Goal: Task Accomplishment & Management: Complete application form

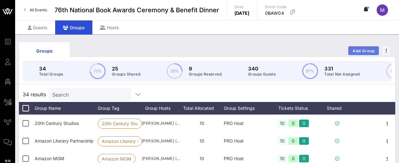
click at [354, 49] on span "Add Group" at bounding box center [363, 50] width 23 height 5
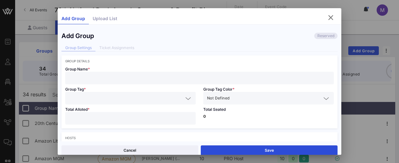
click at [222, 74] on div at bounding box center [199, 78] width 261 height 13
type input "[PERSON_NAME]"
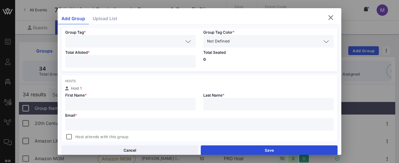
scroll to position [63, 0]
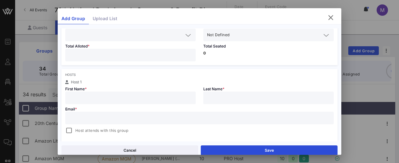
paste input "[EMAIL_ADDRESS][DOMAIN_NAME]"
type input "[PERSON_NAME]"
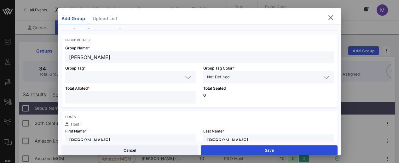
scroll to position [10, 0]
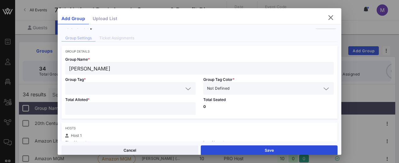
type input "[EMAIL_ADDRESS][DOMAIN_NAME]"
click at [156, 93] on div at bounding box center [130, 88] width 123 height 13
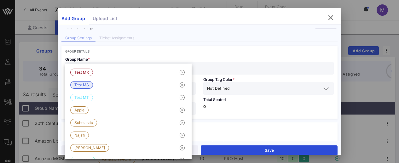
click at [138, 54] on div "Group Name * [PERSON_NAME]" at bounding box center [199, 63] width 276 height 21
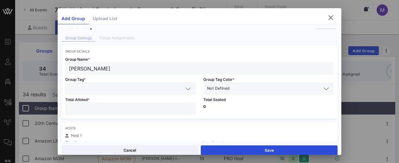
click at [133, 85] on input "text" at bounding box center [126, 88] width 114 height 8
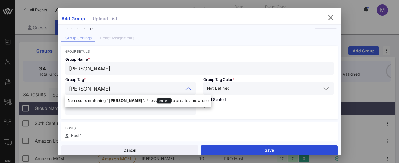
type input "[PERSON_NAME]"
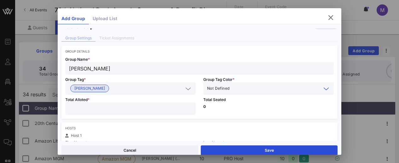
click at [323, 89] on icon at bounding box center [326, 89] width 6 height 8
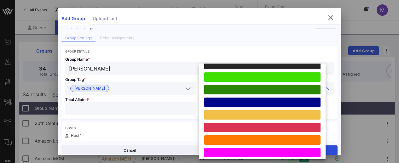
scroll to position [174, 0]
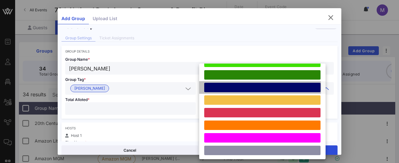
click at [283, 84] on div at bounding box center [262, 87] width 116 height 9
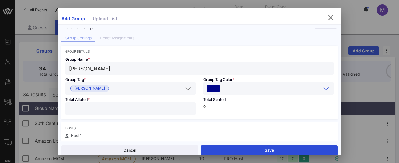
click at [146, 105] on input "number" at bounding box center [130, 109] width 123 height 8
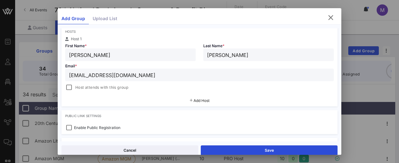
scroll to position [120, 0]
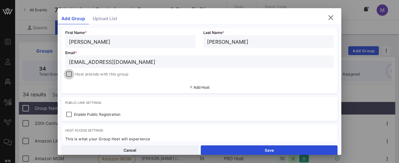
type input "**"
click at [70, 73] on div at bounding box center [69, 74] width 9 height 9
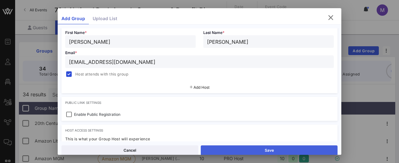
click at [233, 149] on button "Save" at bounding box center [269, 150] width 137 height 10
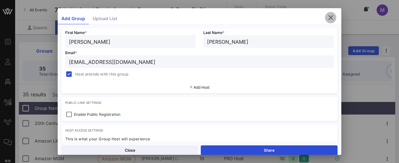
click at [328, 20] on icon "button" at bounding box center [331, 18] width 8 height 8
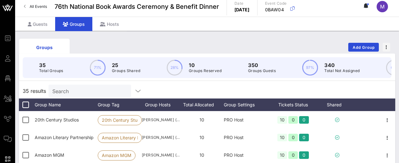
scroll to position [0, 0]
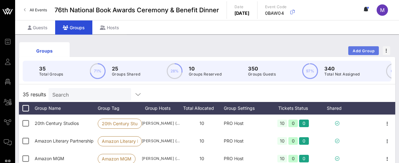
click at [359, 50] on span "Add Group" at bounding box center [363, 50] width 23 height 5
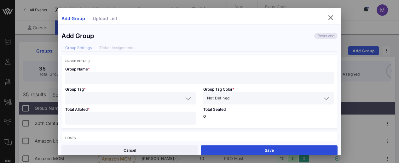
click at [201, 75] on input "text" at bounding box center [199, 78] width 261 height 8
type input "[DATE][PERSON_NAME]"
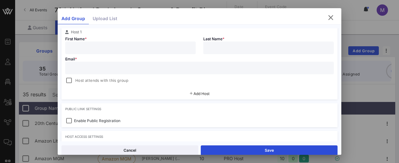
scroll to position [100, 0]
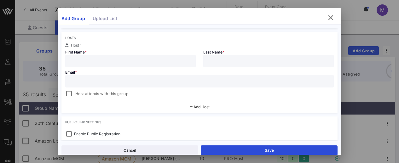
click at [136, 83] on input "text" at bounding box center [199, 81] width 261 height 8
click at [127, 82] on input "text" at bounding box center [199, 81] width 261 height 8
paste input "[PERSON_NAME][EMAIL_ADDRESS][DOMAIN_NAME]"
type input "[PERSON_NAME]"
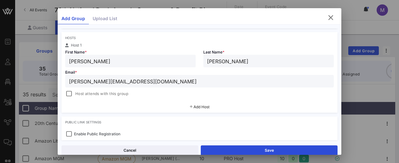
type input "[PERSON_NAME][EMAIL_ADDRESS][DOMAIN_NAME]"
click at [93, 93] on span "Host attends with this group" at bounding box center [101, 94] width 53 height 6
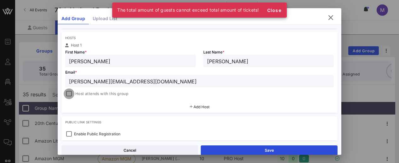
click at [69, 95] on div at bounding box center [69, 93] width 9 height 9
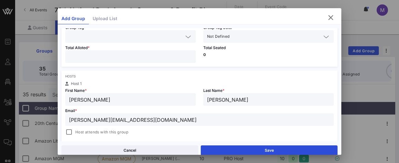
scroll to position [61, 0]
click at [166, 61] on div at bounding box center [130, 57] width 123 height 13
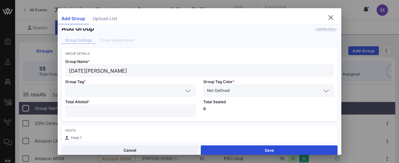
scroll to position [0, 0]
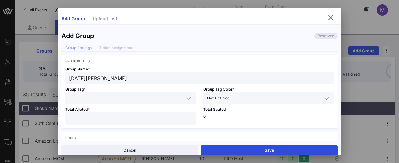
click at [184, 118] on input "**" at bounding box center [130, 118] width 123 height 8
click at [149, 119] on input "**" at bounding box center [130, 118] width 123 height 8
type input "**"
click at [71, 97] on input "text" at bounding box center [126, 98] width 114 height 8
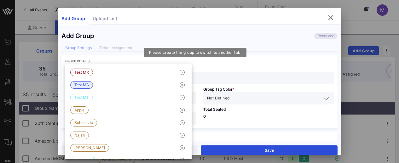
click at [145, 48] on div "Group Settings Ticket Assignments" at bounding box center [199, 48] width 276 height 7
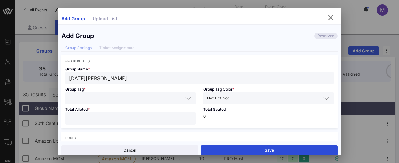
click at [113, 101] on input "text" at bounding box center [126, 98] width 114 height 8
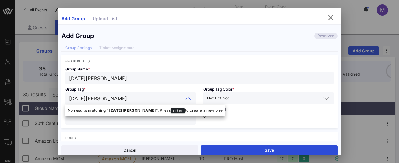
type input "[DATE][PERSON_NAME]"
click at [234, 99] on input "text" at bounding box center [276, 98] width 90 height 8
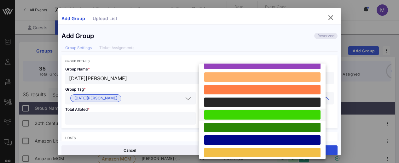
scroll to position [122, 0]
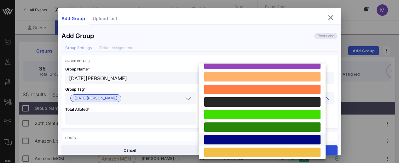
click at [268, 141] on div at bounding box center [262, 139] width 116 height 9
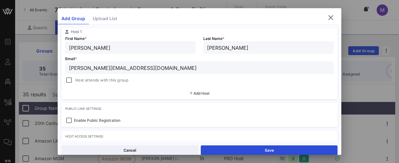
scroll to position [133, 0]
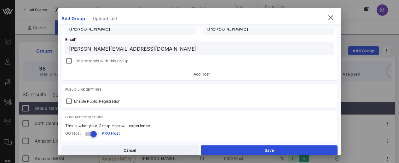
drag, startPoint x: 90, startPoint y: 61, endPoint x: 100, endPoint y: 65, distance: 10.8
click at [90, 61] on span "Host attends with this group" at bounding box center [101, 61] width 53 height 6
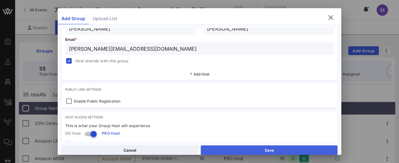
click at [250, 149] on button "Save" at bounding box center [269, 150] width 137 height 10
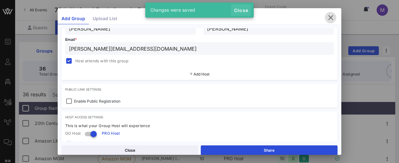
click at [240, 9] on span "Close" at bounding box center [240, 10] width 15 height 5
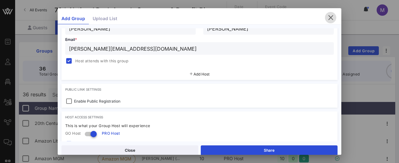
click at [327, 17] on icon "button" at bounding box center [331, 18] width 8 height 8
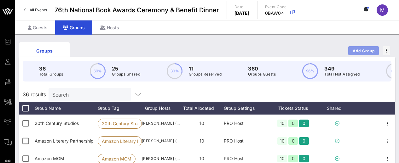
click at [361, 47] on button "Add Group" at bounding box center [363, 50] width 31 height 9
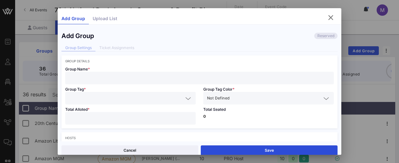
click at [145, 76] on input "text" at bounding box center [199, 78] width 261 height 8
type input "[PERSON_NAME]"
click at [132, 94] on input "text" at bounding box center [126, 98] width 114 height 8
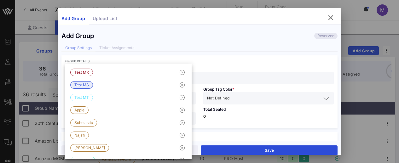
type input "a"
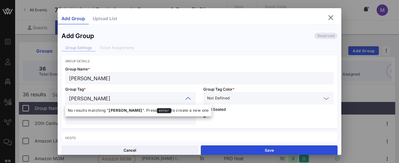
type input "[PERSON_NAME]"
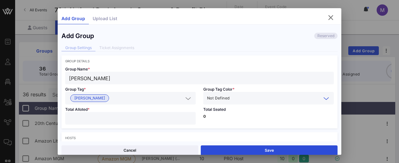
click at [323, 99] on icon at bounding box center [326, 99] width 6 height 8
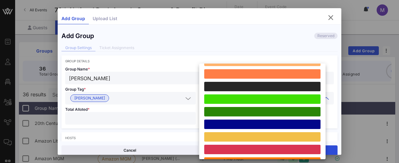
scroll to position [142, 0]
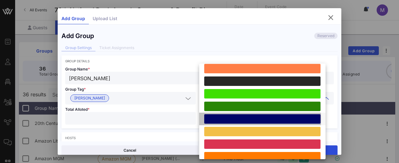
click at [252, 115] on div at bounding box center [262, 118] width 116 height 9
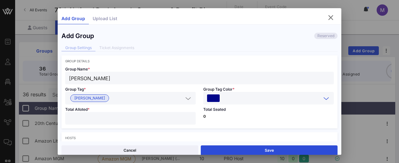
click at [168, 110] on div "Total Alloted *" at bounding box center [130, 117] width 138 height 24
click at [166, 115] on input "number" at bounding box center [130, 118] width 123 height 8
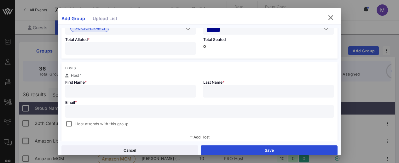
scroll to position [71, 0]
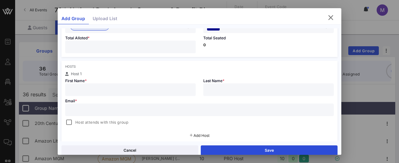
type input "**"
click at [185, 110] on input "text" at bounding box center [199, 110] width 261 height 8
paste input "[PERSON_NAME][EMAIL_ADDRESS][DOMAIN_NAME]"
type input "[PERSON_NAME]"
type input "Dohle"
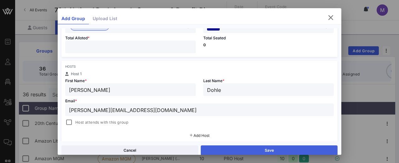
type input "[PERSON_NAME][EMAIL_ADDRESS][DOMAIN_NAME]"
click at [248, 148] on button "Save" at bounding box center [269, 150] width 137 height 10
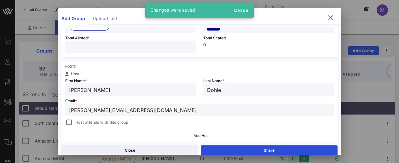
click at [82, 119] on span "Host attends with this group" at bounding box center [101, 122] width 53 height 6
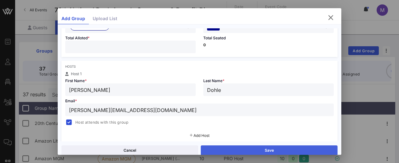
click at [215, 151] on button "Save" at bounding box center [269, 150] width 137 height 10
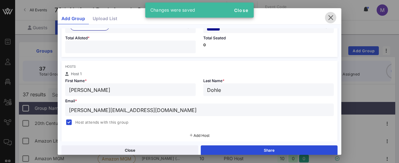
click at [328, 18] on icon "button" at bounding box center [331, 18] width 8 height 8
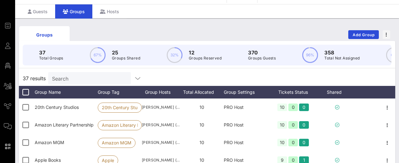
scroll to position [0, 0]
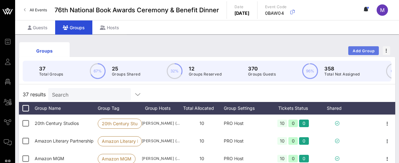
click at [356, 49] on span "Add Group" at bounding box center [363, 50] width 23 height 5
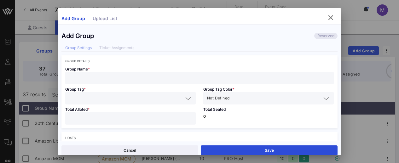
click at [213, 77] on input "text" at bounding box center [199, 78] width 261 height 8
type input "[PERSON_NAME]"
click at [105, 96] on input "text" at bounding box center [126, 98] width 114 height 8
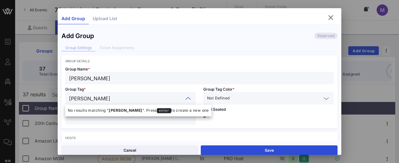
type input "[PERSON_NAME]"
click at [222, 99] on span "Not Defined" at bounding box center [218, 98] width 22 height 6
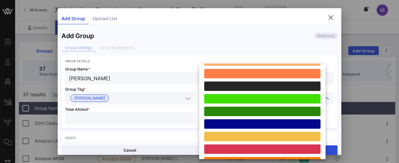
scroll to position [139, 0]
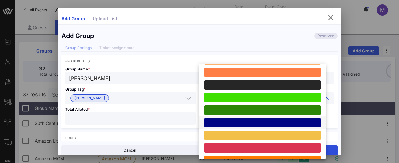
click at [213, 125] on div at bounding box center [262, 122] width 116 height 9
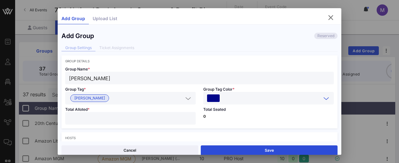
click at [165, 120] on input "number" at bounding box center [130, 118] width 123 height 8
type input "*"
type input "**"
click at [224, 58] on div "Group Details Group Name * [PERSON_NAME] Group Tag * [PERSON_NAME] Group Tag Co…" at bounding box center [199, 91] width 276 height 73
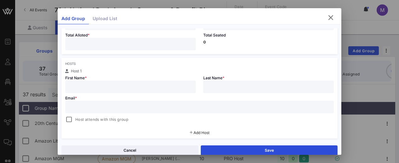
scroll to position [74, 0]
click at [170, 90] on input "text" at bounding box center [130, 87] width 123 height 8
type input "K"
type input "[PERSON_NAME]"
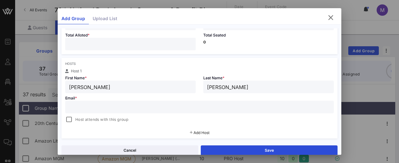
click at [95, 107] on input "text" at bounding box center [199, 107] width 261 height 8
paste input "[EMAIL_ADDRESS][DOMAIN_NAME]"
type input "[EMAIL_ADDRESS][DOMAIN_NAME]"
click at [78, 120] on span "Host attends with this group" at bounding box center [101, 120] width 53 height 6
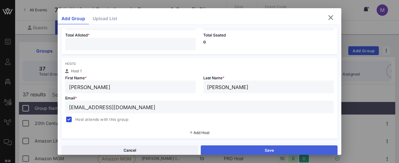
click at [223, 151] on button "Save" at bounding box center [269, 150] width 137 height 10
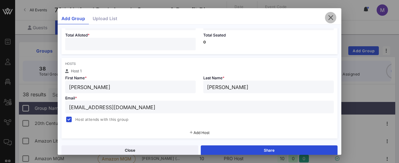
click at [327, 17] on icon "button" at bounding box center [331, 18] width 8 height 8
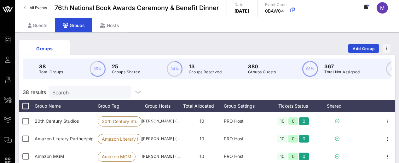
scroll to position [0, 0]
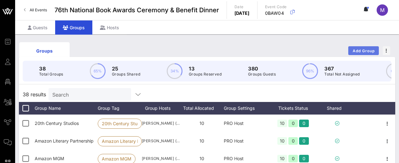
click at [355, 49] on span "Add Group" at bounding box center [363, 50] width 23 height 5
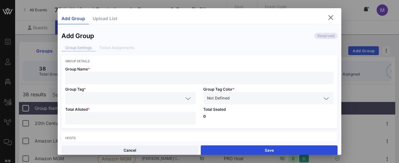
click at [207, 77] on input "text" at bounding box center [199, 78] width 261 height 8
type input "[PERSON_NAME]"
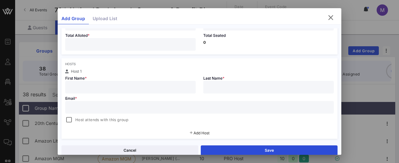
scroll to position [75, 0]
click at [134, 107] on input "text" at bounding box center [199, 106] width 261 height 8
paste input "[PERSON_NAME][EMAIL_ADDRESS][PERSON_NAME][DOMAIN_NAME]"
type input "[PERSON_NAME]"
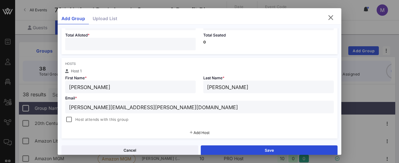
scroll to position [70, 0]
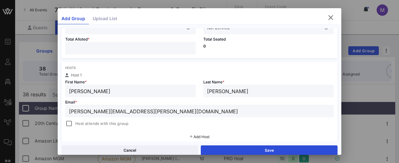
type input "[PERSON_NAME][EMAIL_ADDRESS][PERSON_NAME][DOMAIN_NAME]"
click at [99, 50] on input "number" at bounding box center [130, 48] width 123 height 8
click at [73, 122] on div at bounding box center [69, 123] width 9 height 9
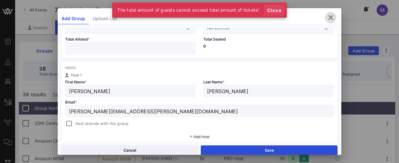
click at [269, 9] on span "Close" at bounding box center [273, 10] width 15 height 5
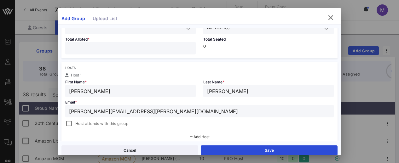
click at [149, 48] on input "number" at bounding box center [130, 48] width 123 height 8
type input "**"
drag, startPoint x: 74, startPoint y: 123, endPoint x: 87, endPoint y: 118, distance: 13.6
click at [74, 123] on div "Host attends with this group" at bounding box center [96, 124] width 63 height 8
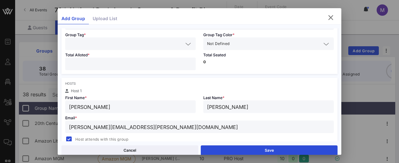
scroll to position [54, 0]
click at [111, 42] on input "text" at bounding box center [126, 44] width 114 height 8
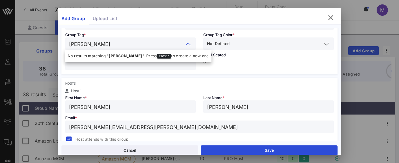
type input "[PERSON_NAME]"
click at [323, 44] on icon at bounding box center [326, 44] width 6 height 8
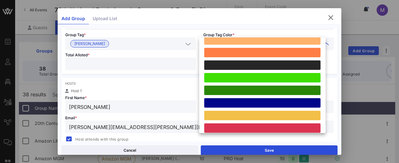
scroll to position [143, 0]
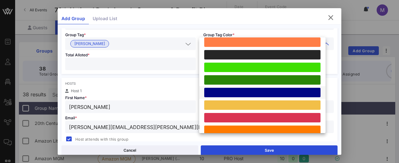
click at [283, 91] on div at bounding box center [262, 92] width 116 height 9
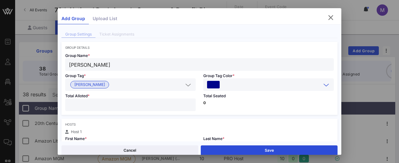
scroll to position [0, 0]
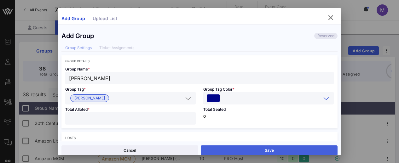
click at [238, 147] on button "Save" at bounding box center [269, 150] width 137 height 10
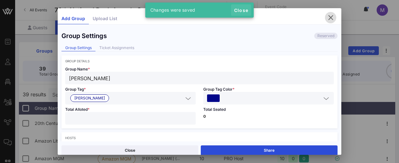
click at [246, 10] on span "Close" at bounding box center [240, 10] width 15 height 5
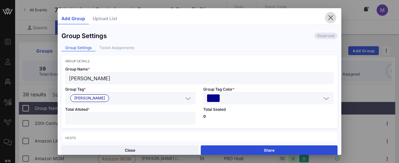
click at [327, 17] on icon "button" at bounding box center [331, 18] width 8 height 8
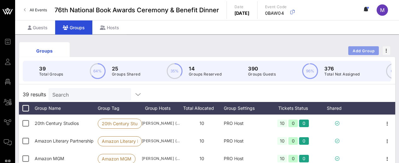
click at [364, 48] on span "Add Group" at bounding box center [363, 50] width 23 height 5
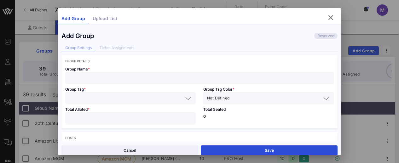
click at [156, 74] on input "text" at bounding box center [199, 78] width 261 height 8
type input "CAA"
click at [147, 95] on input "text" at bounding box center [126, 98] width 114 height 8
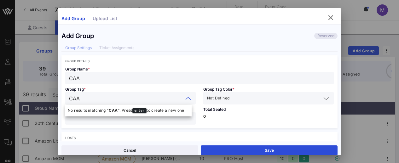
type input "CAA"
click at [223, 98] on span "Not Defined" at bounding box center [218, 98] width 22 height 6
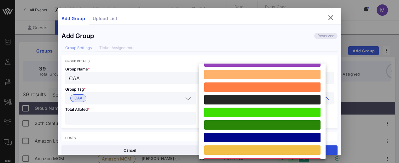
scroll to position [135, 0]
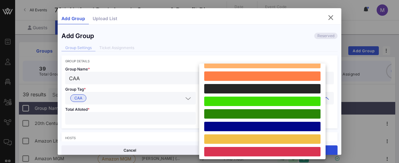
click at [212, 126] on div at bounding box center [262, 126] width 116 height 9
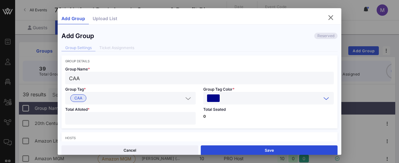
click at [163, 118] on input "number" at bounding box center [130, 118] width 123 height 8
type input "**"
click at [213, 119] on div "Total Seated 0" at bounding box center [268, 117] width 138 height 24
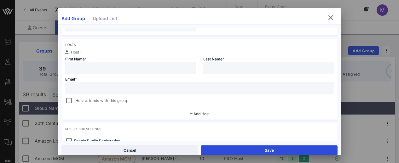
scroll to position [98, 0]
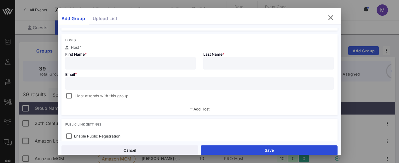
click at [120, 59] on div at bounding box center [130, 63] width 123 height 13
type input "[PERSON_NAME]"
click at [155, 84] on input "text" at bounding box center [199, 83] width 261 height 8
paste input "[EMAIL_ADDRESS][DOMAIN_NAME]"
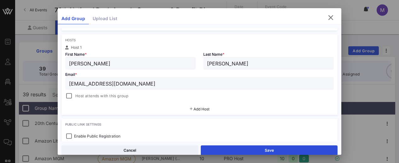
click at [108, 96] on span "Host attends with this group" at bounding box center [101, 96] width 53 height 6
click at [107, 96] on span "Host attends with this group" at bounding box center [101, 96] width 53 height 6
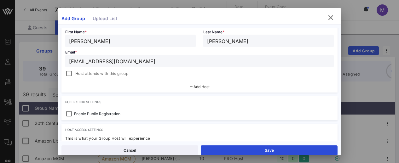
click at [193, 87] on span "Add Host" at bounding box center [201, 86] width 16 height 5
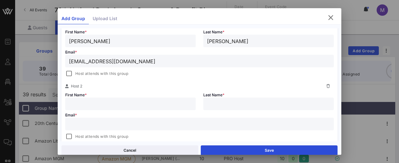
click at [182, 103] on input "text" at bounding box center [130, 104] width 123 height 8
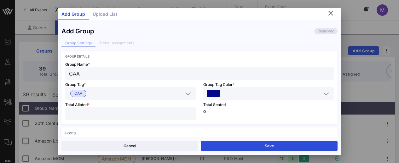
scroll to position [0, 0]
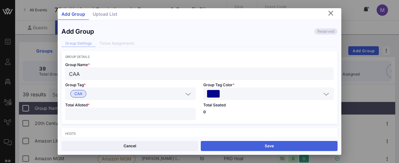
click at [243, 148] on button "Save" at bounding box center [269, 146] width 137 height 10
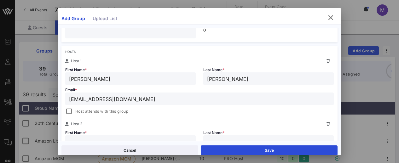
scroll to position [91, 0]
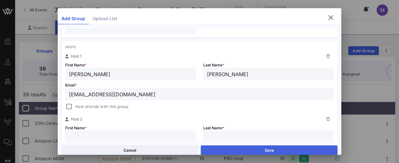
click at [230, 146] on button "Save" at bounding box center [269, 150] width 137 height 10
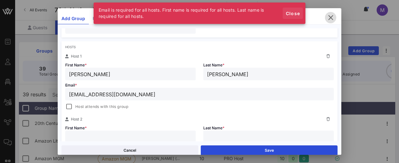
click at [294, 11] on span "Close" at bounding box center [292, 13] width 15 height 5
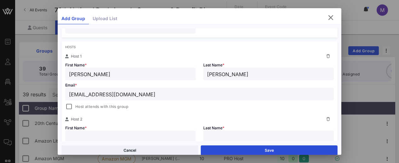
click at [180, 72] on input "[PERSON_NAME]" at bounding box center [130, 74] width 123 height 8
click at [169, 91] on input "[EMAIL_ADDRESS][DOMAIN_NAME]" at bounding box center [199, 94] width 261 height 8
type input "[EMAIL_ADDRESS][DOMAIN_NAME]"
click at [174, 86] on div "Email * [EMAIL_ADDRESS][DOMAIN_NAME] Host attends with this group" at bounding box center [199, 95] width 276 height 30
click at [170, 79] on div "[PERSON_NAME]" at bounding box center [130, 74] width 123 height 13
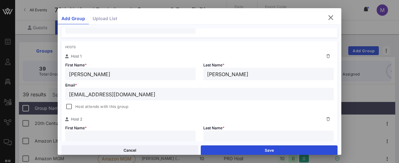
type input "[PERSON_NAME]"
drag, startPoint x: 243, startPoint y: 74, endPoint x: 247, endPoint y: 56, distance: 18.4
click at [243, 74] on input "[PERSON_NAME]" at bounding box center [268, 74] width 123 height 8
type input "[PERSON_NAME]"
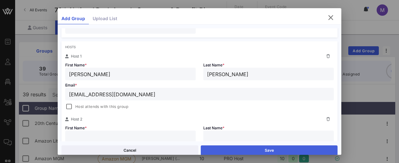
click at [233, 150] on button "Save" at bounding box center [269, 150] width 137 height 10
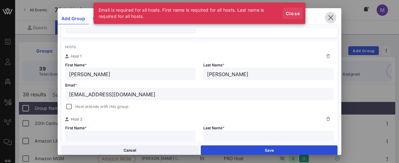
drag, startPoint x: 290, startPoint y: 13, endPoint x: 287, endPoint y: 15, distance: 4.0
click at [290, 13] on span "Close" at bounding box center [292, 13] width 15 height 5
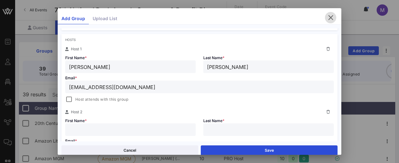
scroll to position [124, 0]
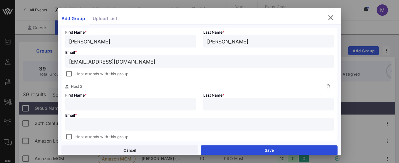
click at [326, 87] on icon at bounding box center [327, 87] width 3 height 4
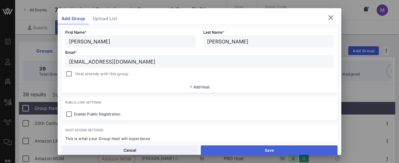
click at [248, 151] on button "Save" at bounding box center [269, 150] width 137 height 10
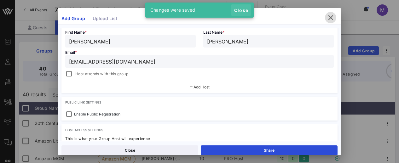
click at [241, 10] on span "Close" at bounding box center [240, 10] width 15 height 5
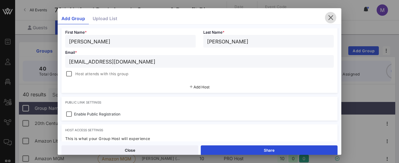
click at [327, 16] on icon "button" at bounding box center [331, 18] width 8 height 8
